Goal: Task Accomplishment & Management: Manage account settings

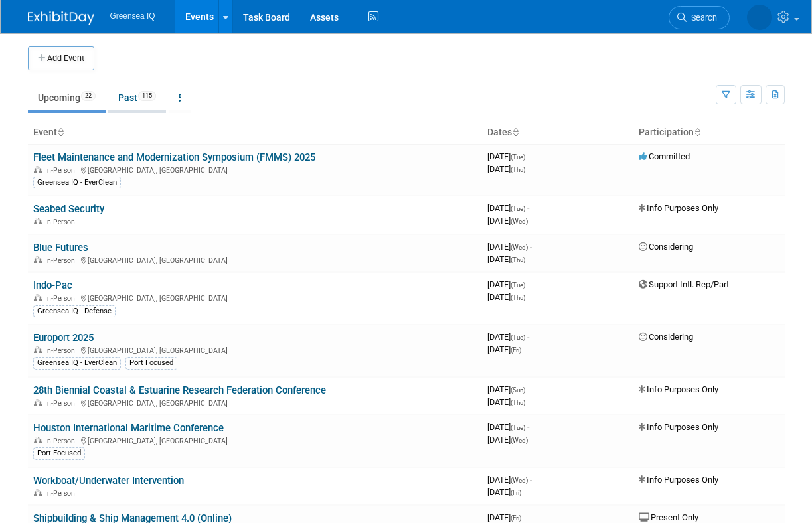
click at [128, 99] on link "Past 115" at bounding box center [137, 97] width 58 height 25
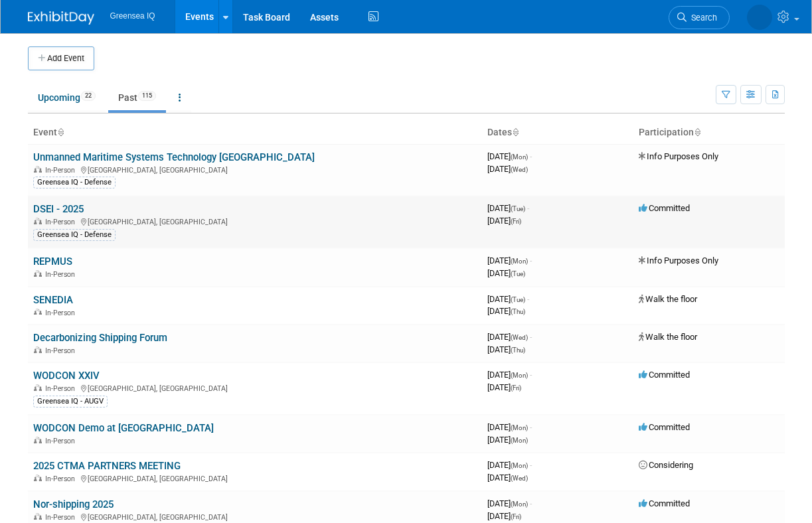
click at [61, 210] on link "DSEI - 2025" at bounding box center [58, 209] width 50 height 12
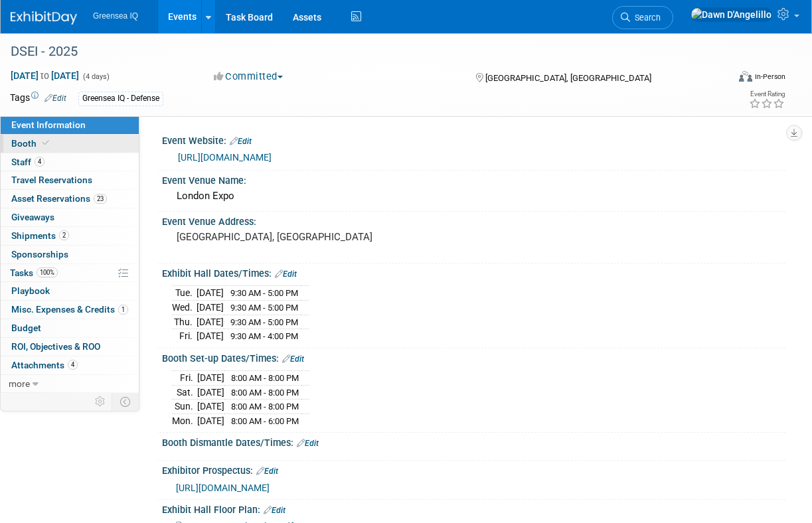
click at [24, 144] on span "Booth" at bounding box center [31, 143] width 41 height 11
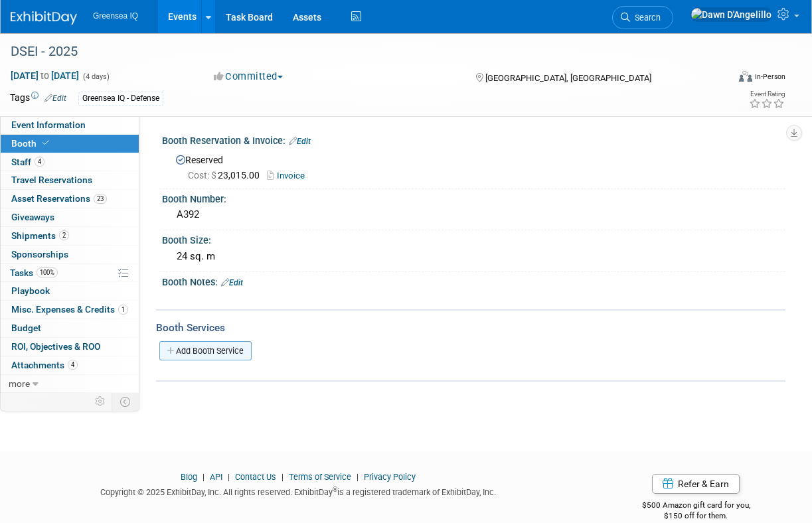
click at [216, 351] on link "Add Booth Service" at bounding box center [205, 350] width 92 height 19
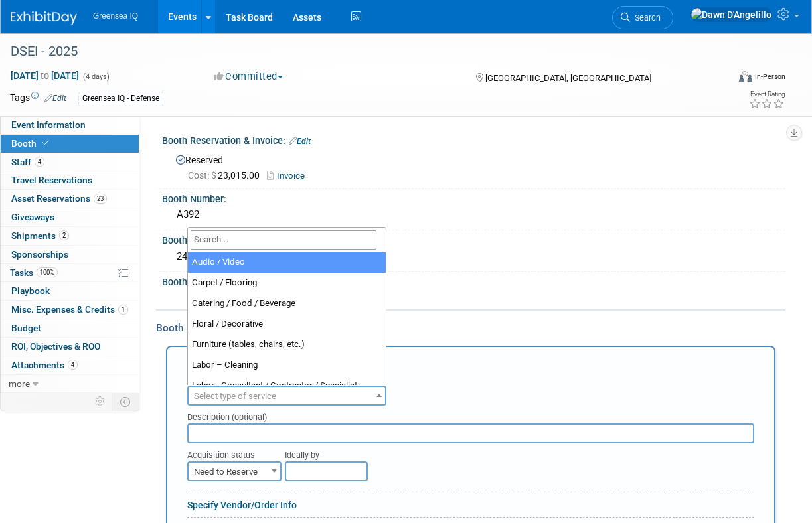
click at [232, 397] on span "Select type of service" at bounding box center [235, 396] width 82 height 10
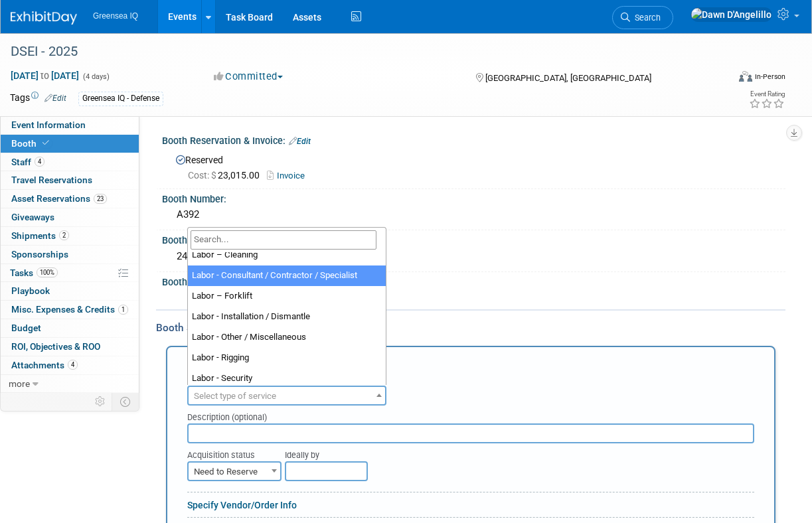
scroll to position [112, 0]
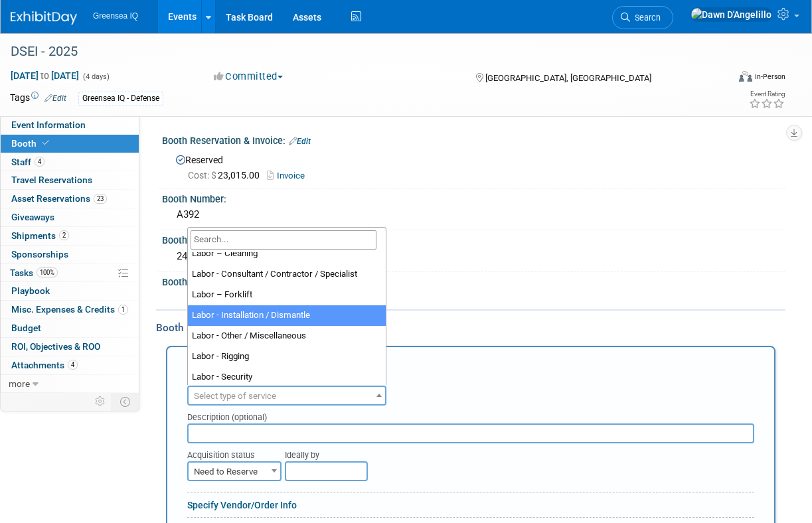
select select "11"
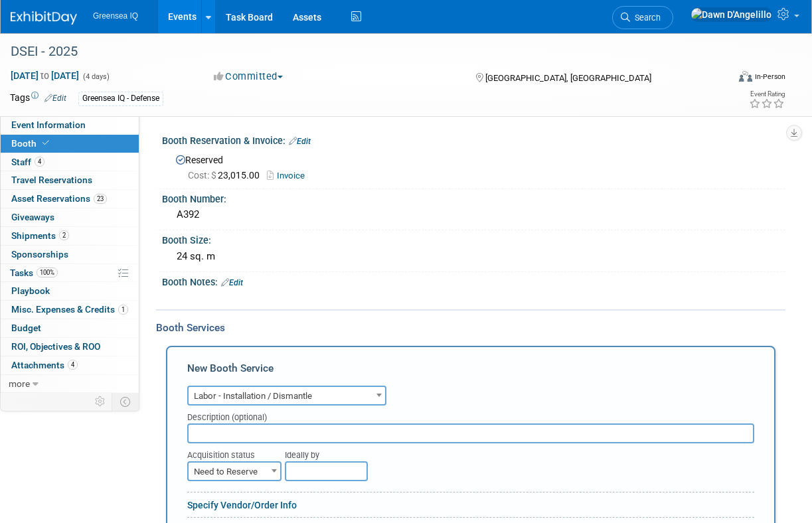
click at [246, 431] on input "text" at bounding box center [470, 434] width 567 height 20
type input "ESM Stand build"
click at [240, 475] on span "Need to Reserve" at bounding box center [235, 472] width 92 height 19
select select "2"
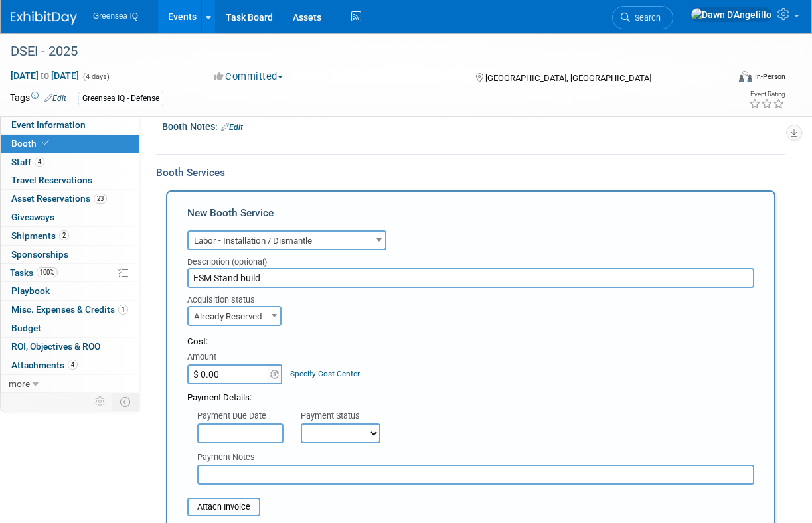
scroll to position [168, 0]
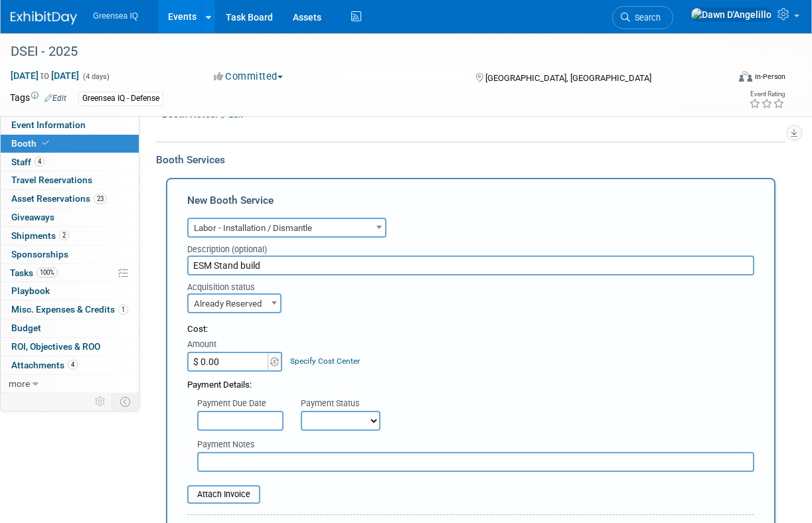
click at [230, 362] on input "$ 0.00" at bounding box center [228, 362] width 83 height 20
paste input "34,963.04"
type input "$ 34,963.04"
click at [246, 422] on input "text" at bounding box center [240, 421] width 86 height 20
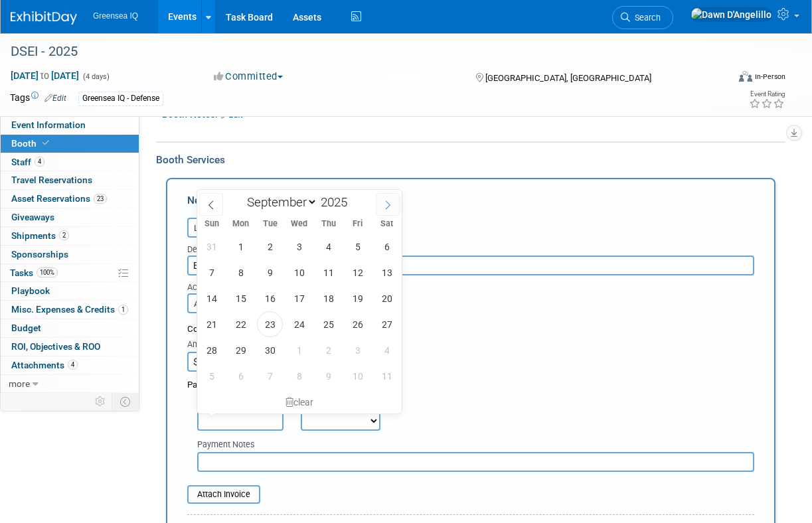
click at [389, 201] on icon at bounding box center [387, 205] width 9 height 9
select select "9"
click at [329, 323] on span "23" at bounding box center [328, 324] width 26 height 26
type input "[DATE]"
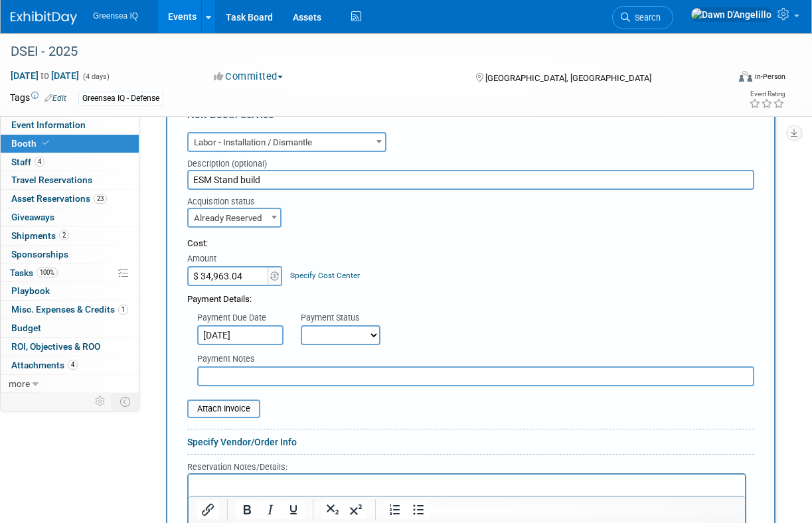
scroll to position [255, 0]
click at [307, 378] on input "text" at bounding box center [475, 375] width 557 height 20
paste input "34,963.04"
drag, startPoint x: 256, startPoint y: 374, endPoint x: 182, endPoint y: 370, distance: 73.8
click at [182, 370] on div "Payment Notes 34,963.04" at bounding box center [470, 364] width 587 height 41
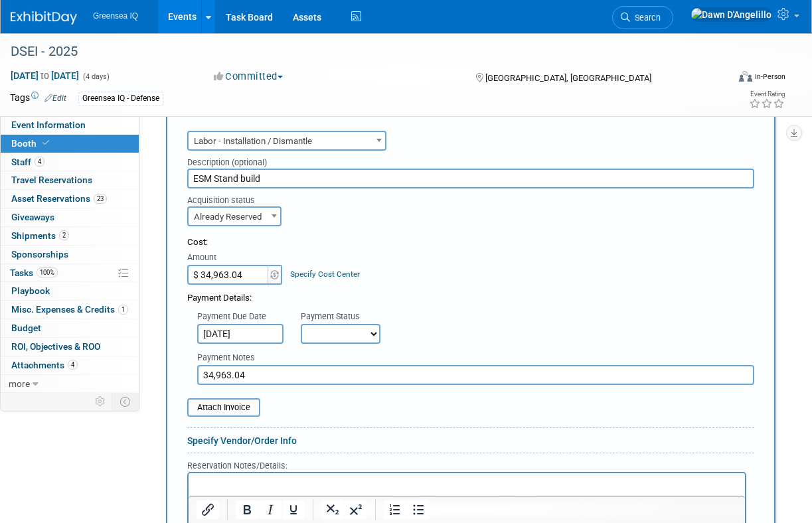
paste input "25,848.00"
type input "25,848.00 in British Pounds"
click at [237, 408] on input "file" at bounding box center [180, 408] width 158 height 16
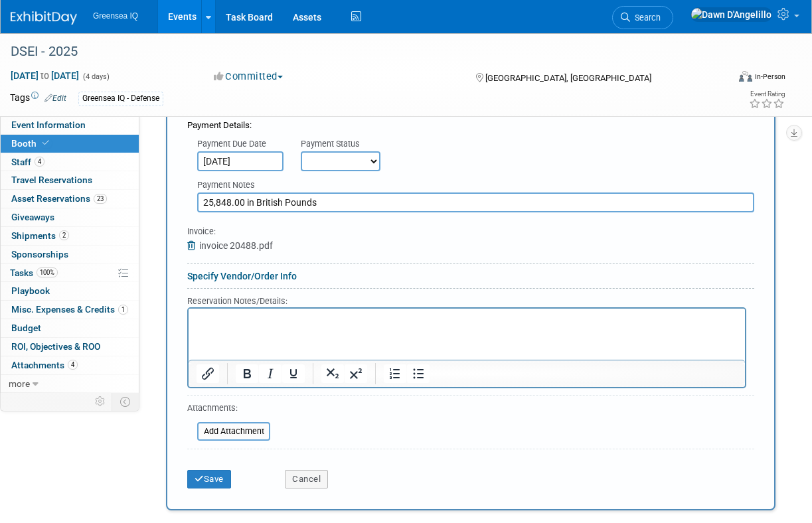
scroll to position [426, 0]
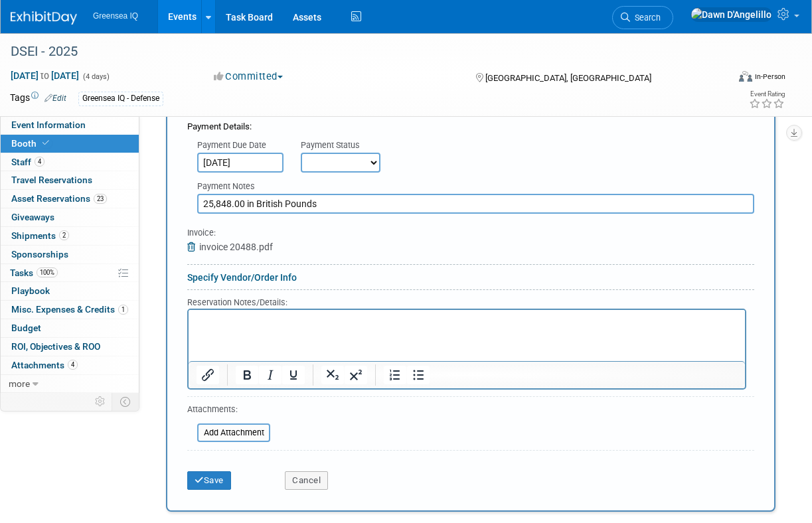
click at [242, 321] on p "Rich Text Area. Press ALT-0 for help." at bounding box center [467, 321] width 541 height 13
click at [207, 481] on button "Save" at bounding box center [209, 480] width 44 height 19
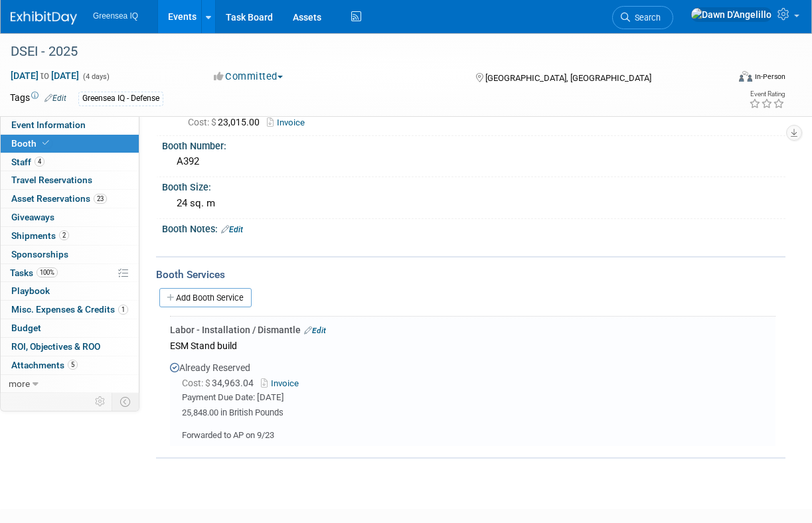
scroll to position [0, 0]
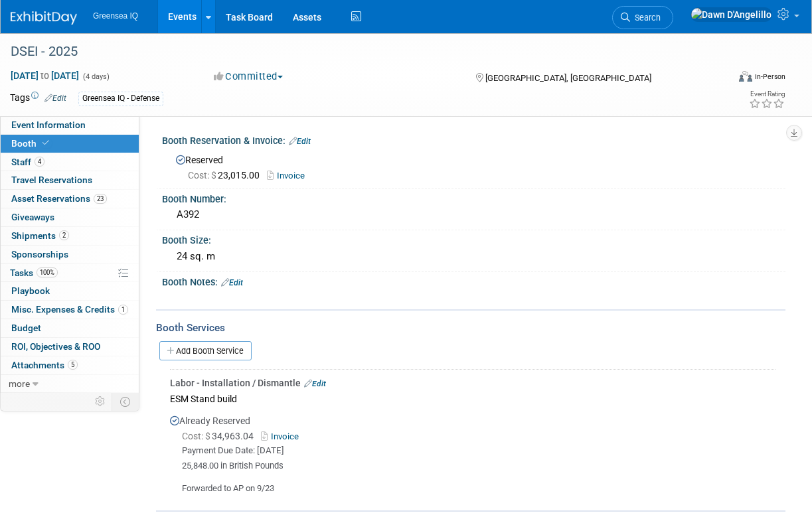
click at [58, 487] on div "Event Information Event Info Booth Booth 4 Staff 4 Staff 0 Travel Reservations …" at bounding box center [406, 272] width 812 height 479
